Goal: Communication & Community: Answer question/provide support

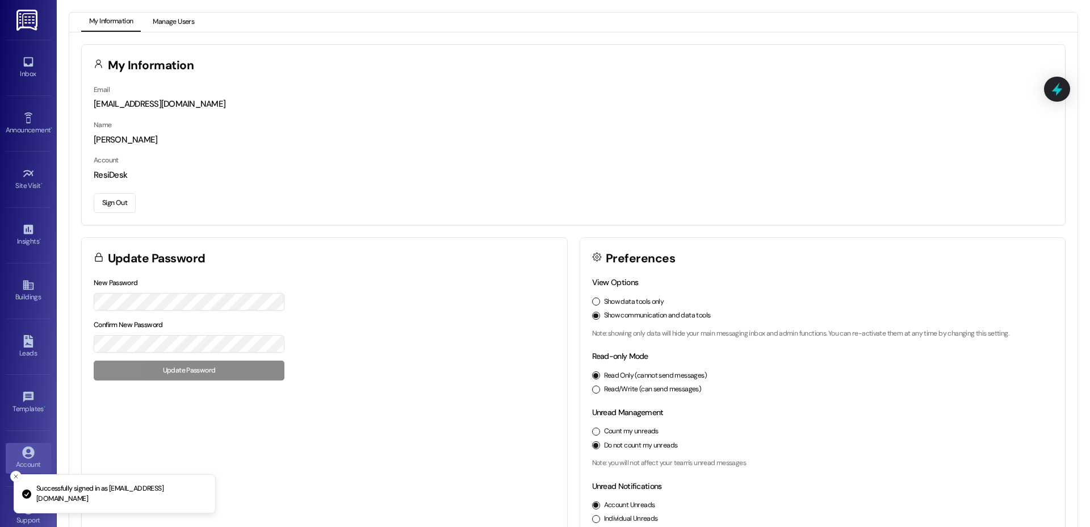
click at [175, 21] on button "Manage Users" at bounding box center [173, 21] width 57 height 19
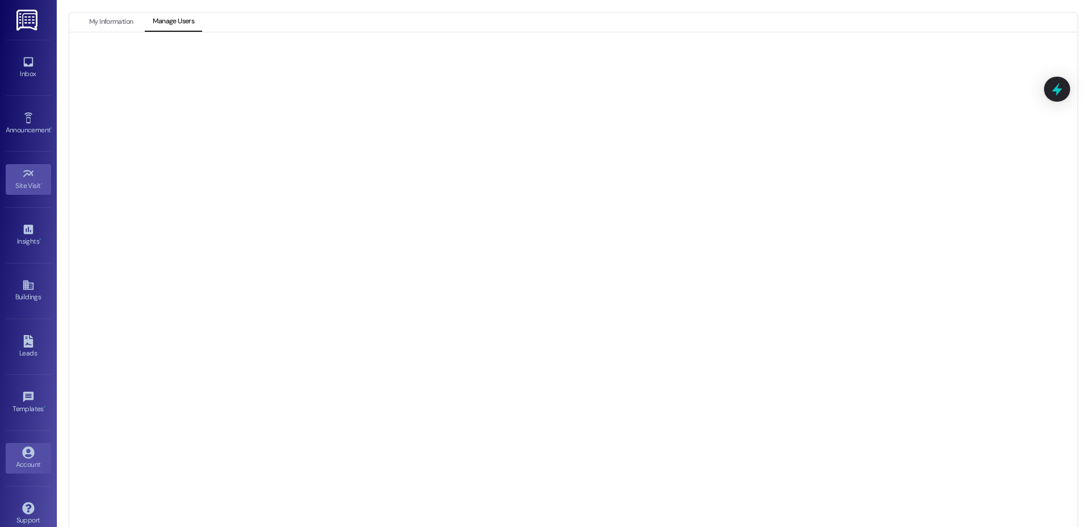
click at [23, 173] on icon at bounding box center [28, 173] width 12 height 12
click at [22, 54] on link "Inbox" at bounding box center [28, 67] width 45 height 31
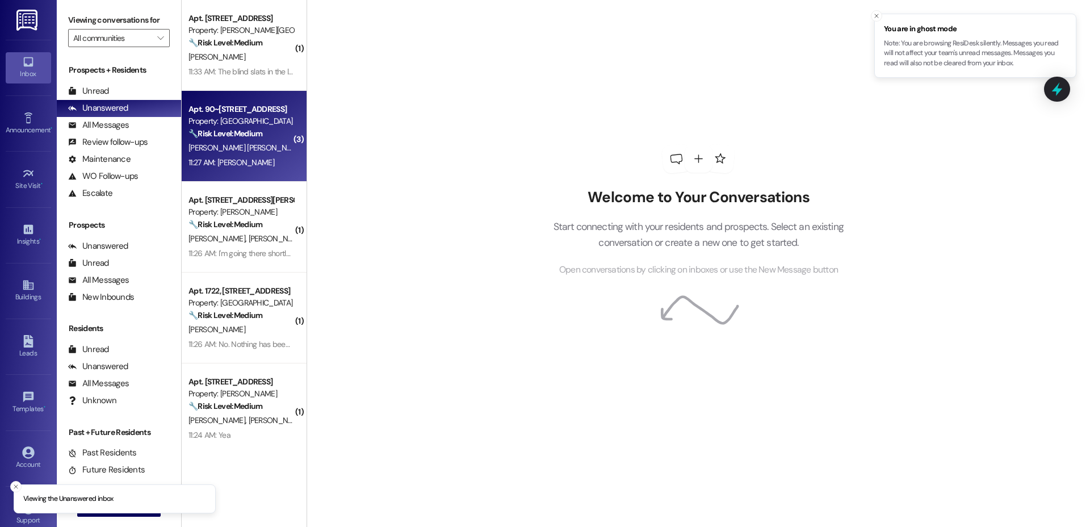
click at [238, 156] on div "11:27 AM: [PERSON_NAME] 11:27 AM: [PERSON_NAME]" at bounding box center [240, 163] width 107 height 14
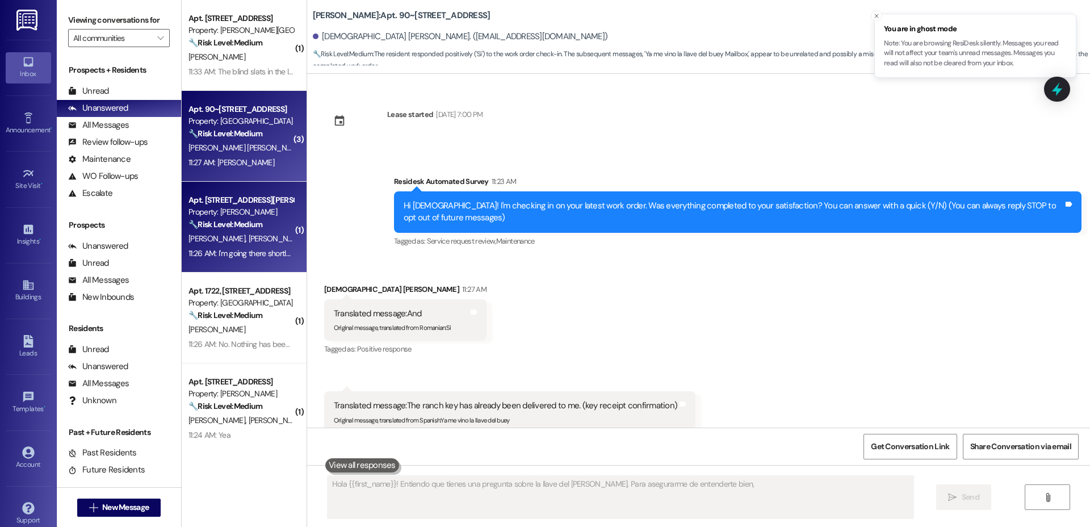
scroll to position [106, 0]
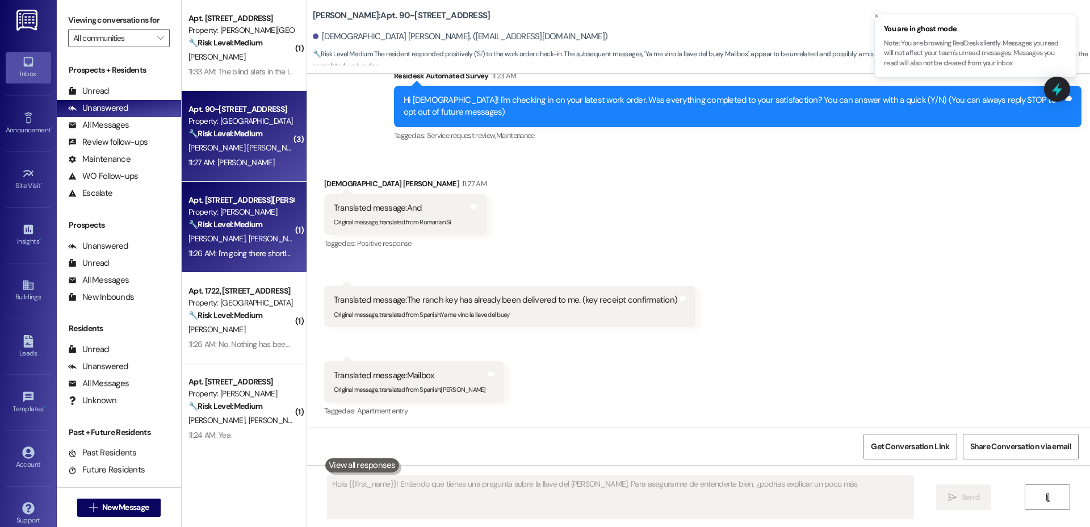
type textarea "Hola {{first_name}}! Entiendo que tienes una pregunta sobre la llave del [PERSO…"
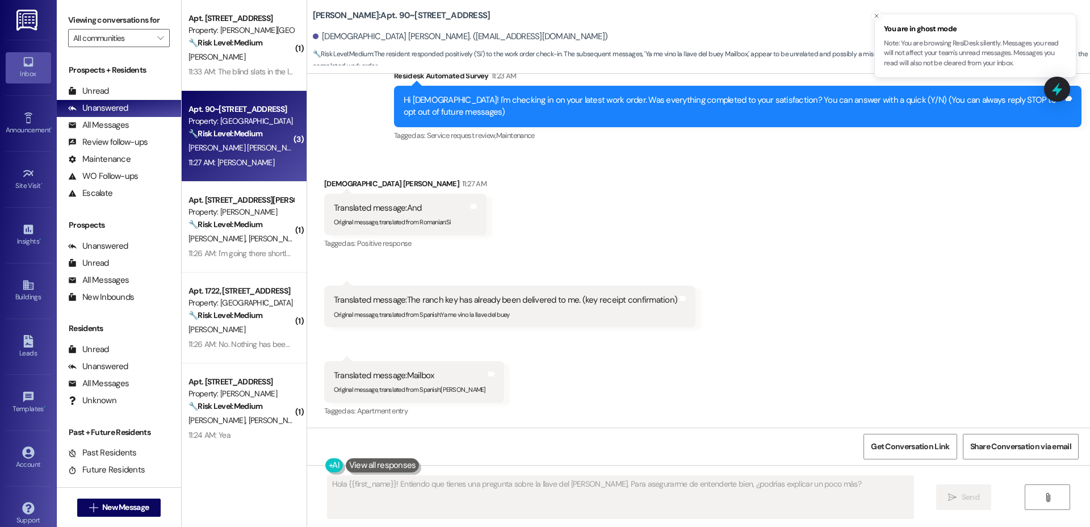
scroll to position [106, 0]
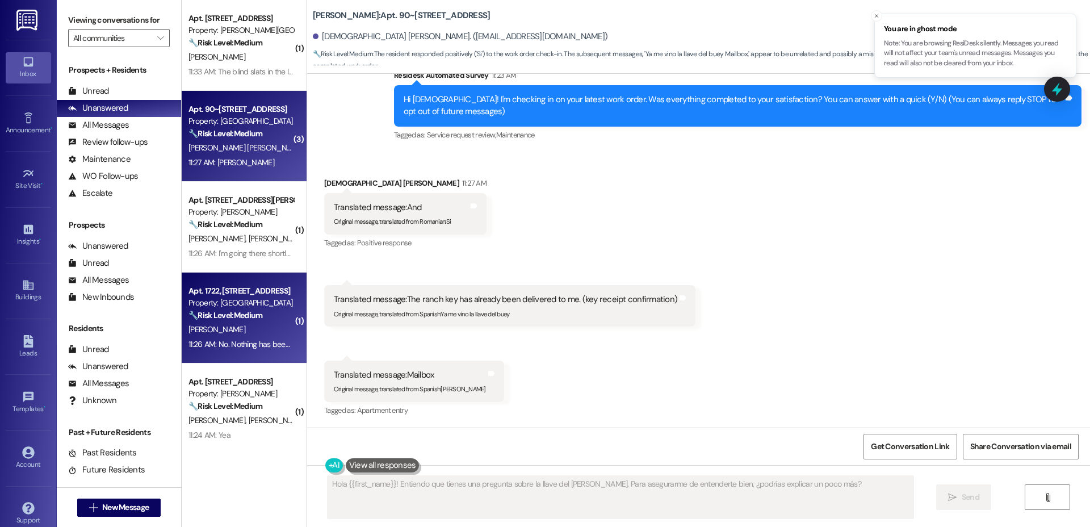
click at [217, 333] on div "[PERSON_NAME]" at bounding box center [240, 329] width 107 height 14
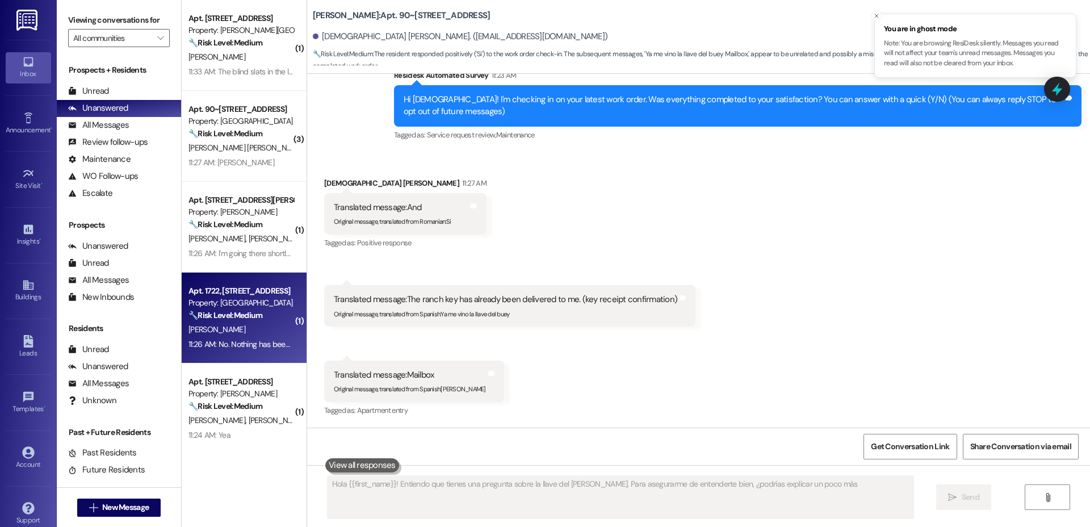
type textarea "Hola {{first_name}}! Entiendo que tienes una pregunta sobre la llave del [PERSO…"
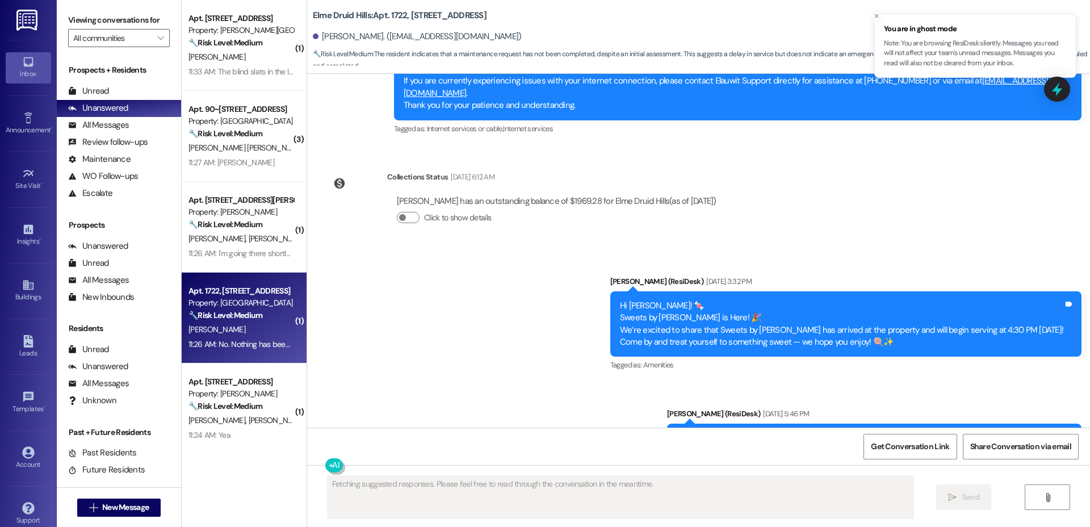
scroll to position [22116, 0]
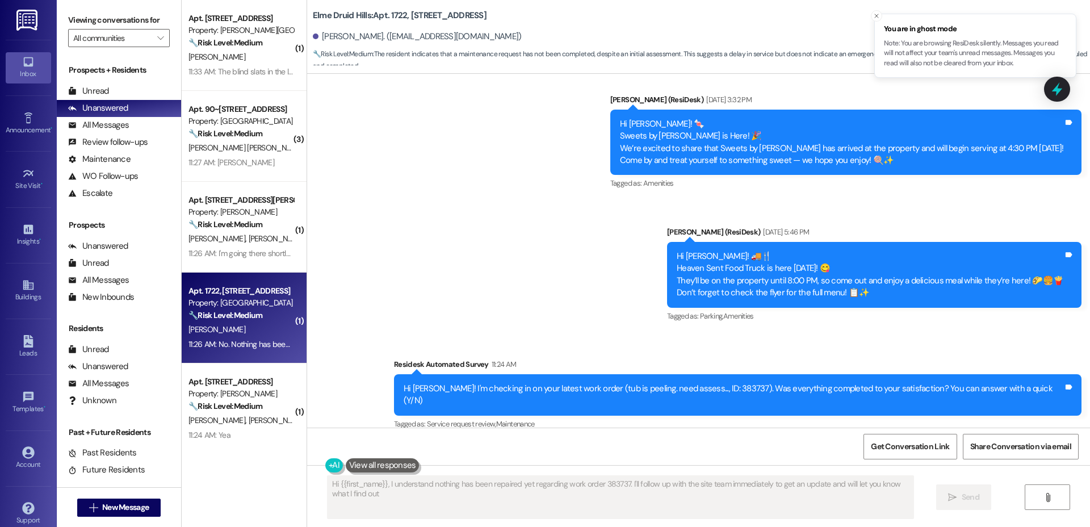
type textarea "Hi {{first_name}}, I understand nothing has been repaired yet regarding work or…"
